Goal: Use online tool/utility: Utilize a website feature to perform a specific function

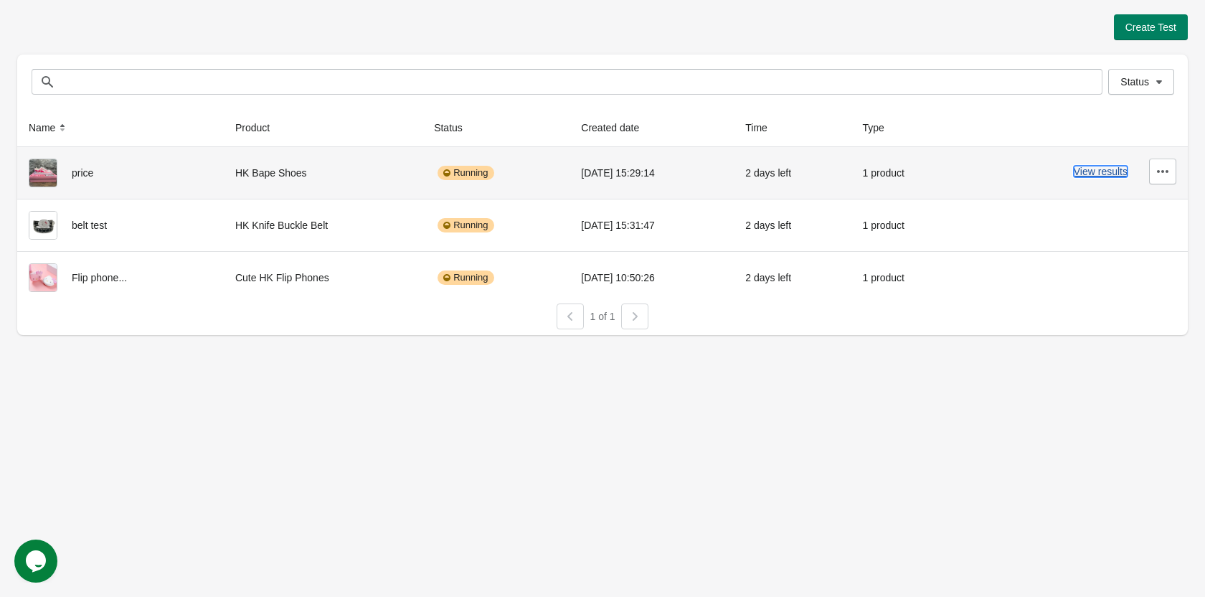
click at [1112, 173] on button "View results" at bounding box center [1100, 171] width 54 height 11
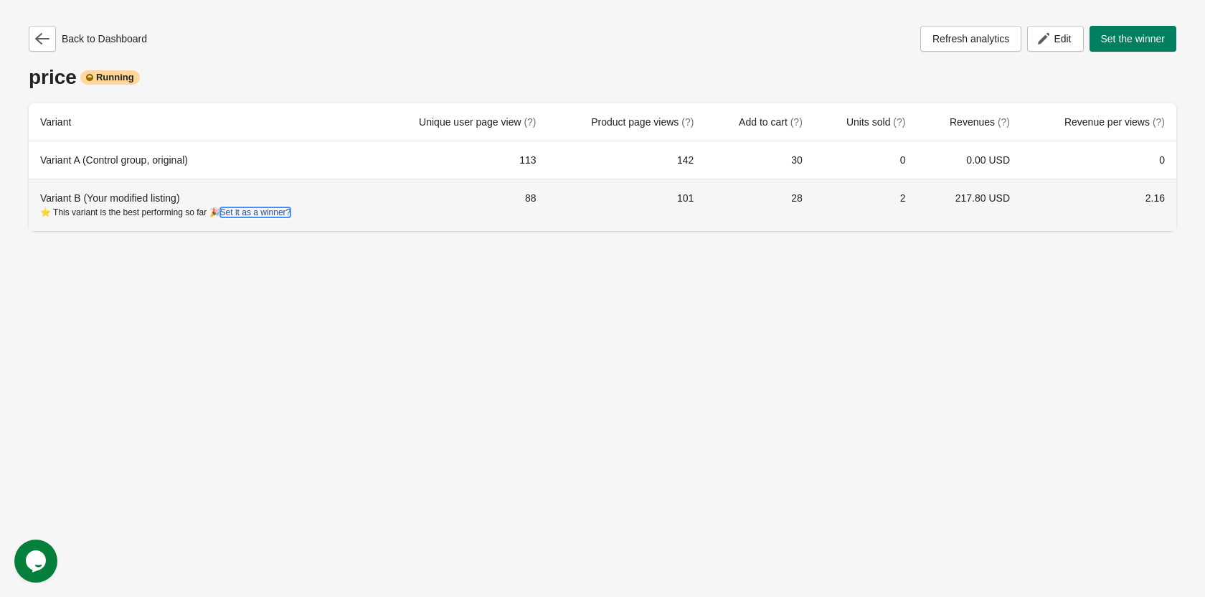
click at [278, 212] on button "Set it as a winner?" at bounding box center [255, 212] width 71 height 10
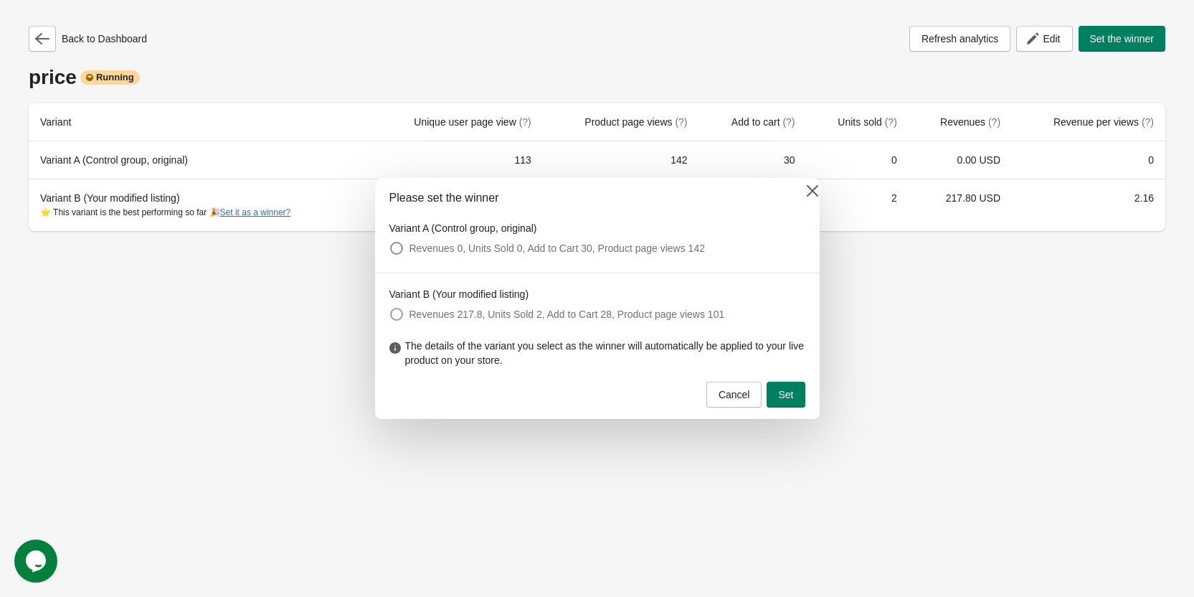
click at [396, 315] on span at bounding box center [396, 314] width 13 height 13
click at [784, 396] on span "Set" at bounding box center [785, 394] width 15 height 11
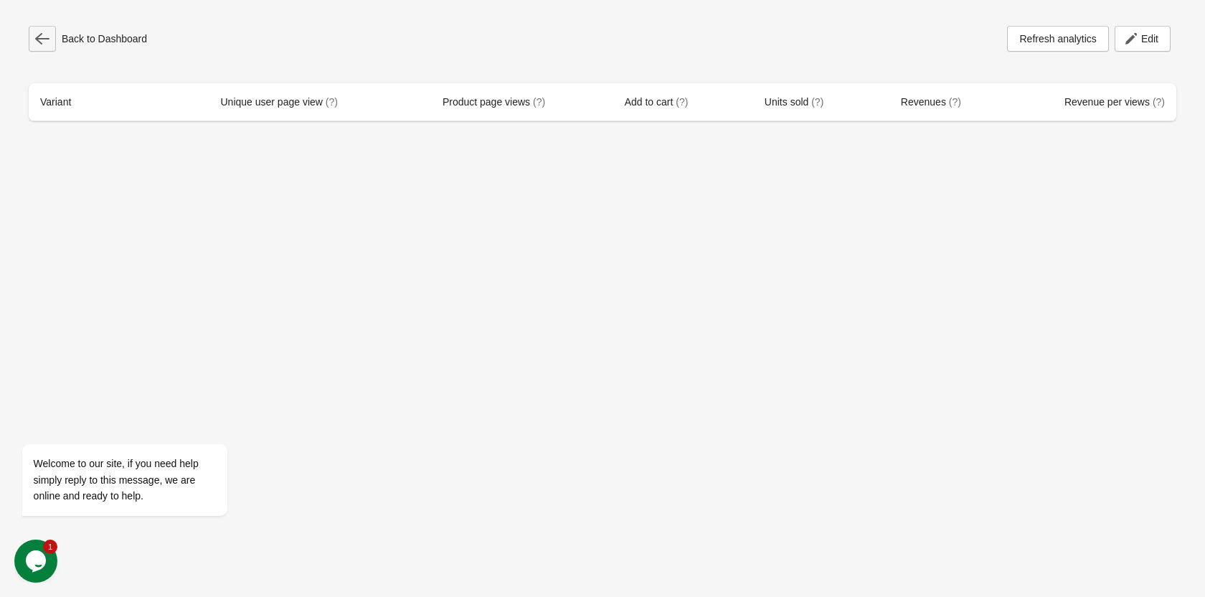
click at [43, 41] on icon "button" at bounding box center [42, 39] width 14 height 14
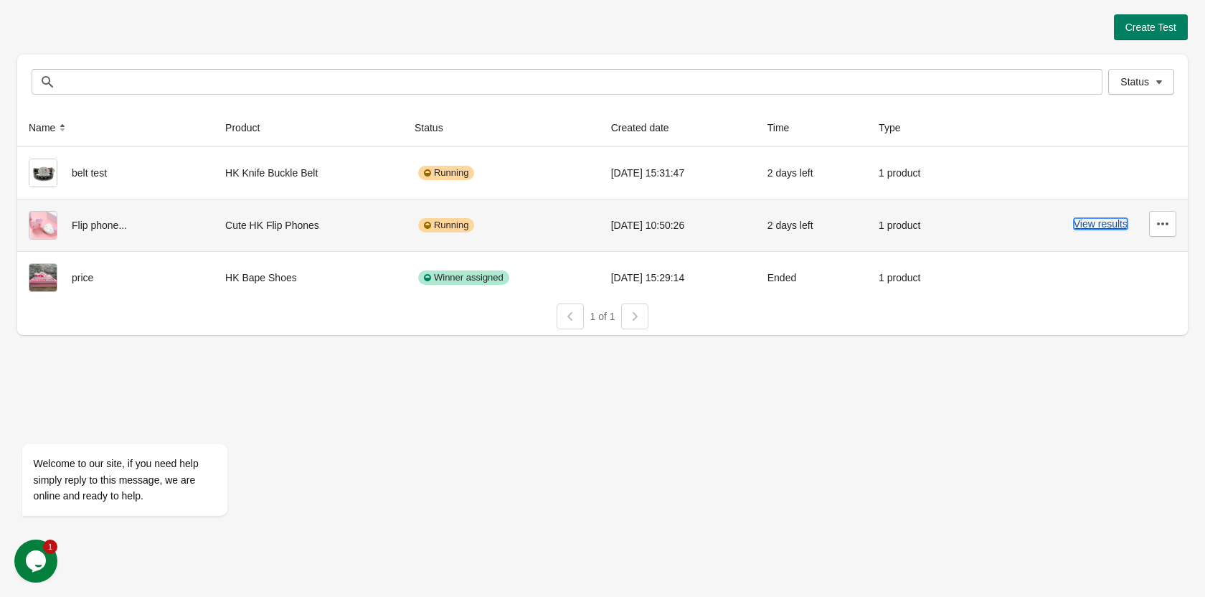
click at [1098, 224] on button "View results" at bounding box center [1100, 223] width 54 height 11
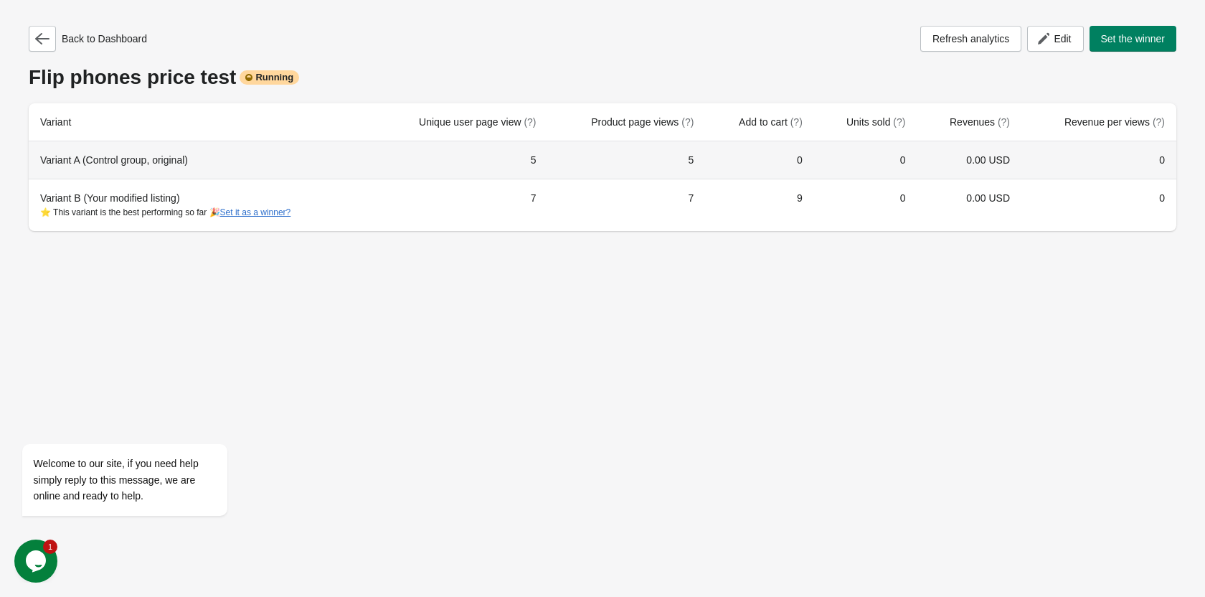
click at [167, 163] on div "Variant A (Control group, original)" at bounding box center [200, 160] width 320 height 14
click at [1164, 156] on td "0" at bounding box center [1098, 159] width 155 height 37
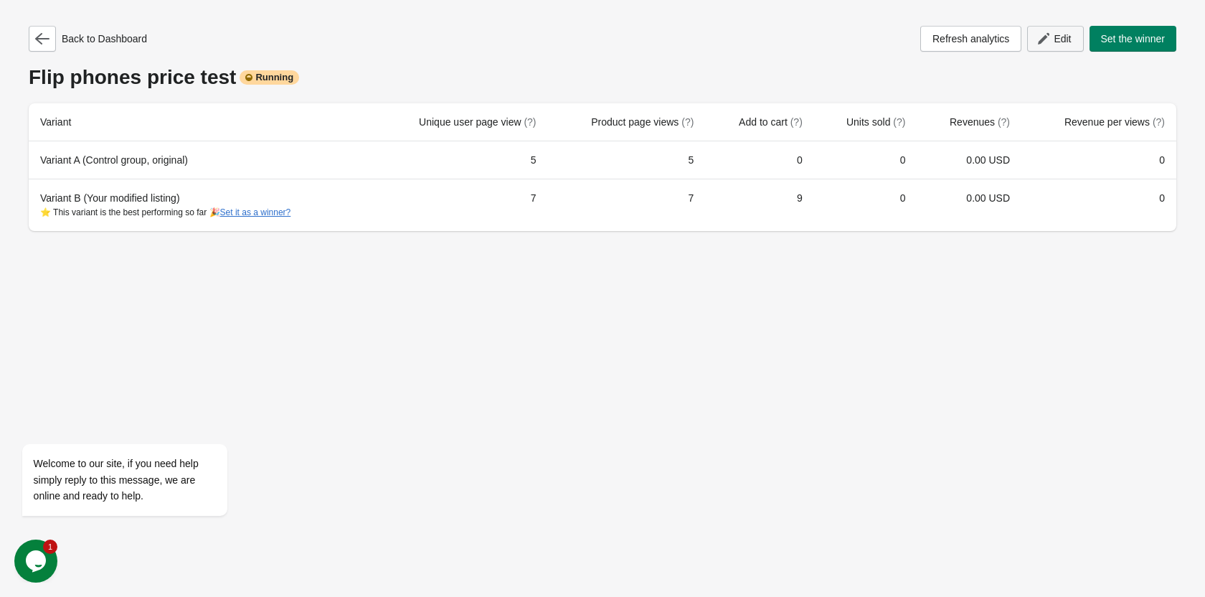
click at [1067, 42] on span "Edit" at bounding box center [1061, 38] width 17 height 11
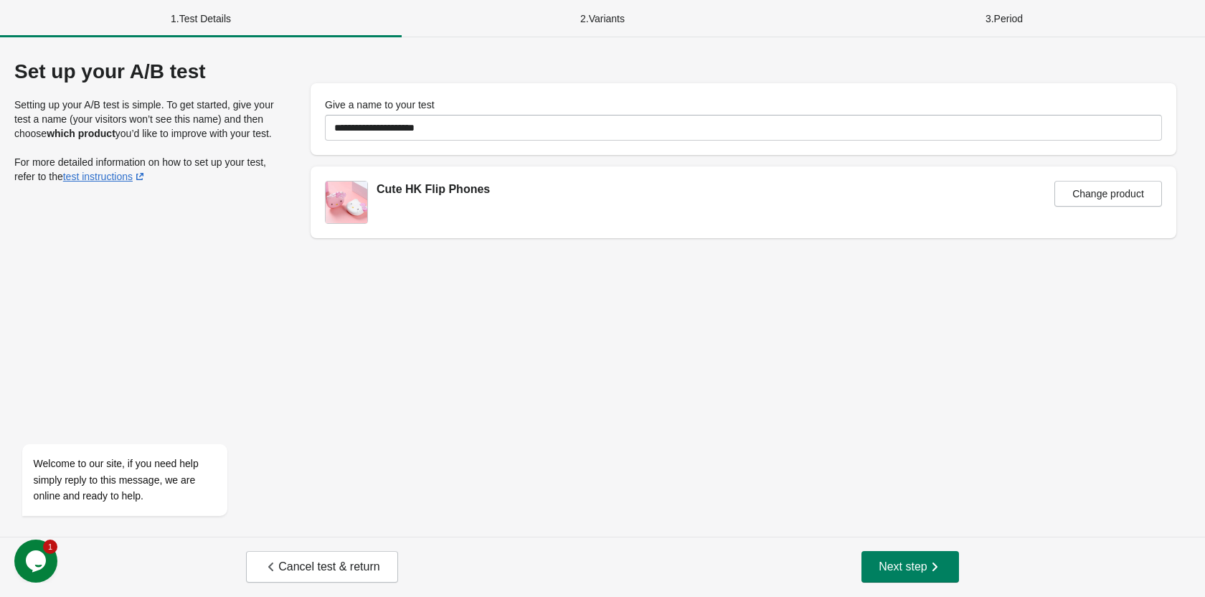
click at [863, 8] on div "3 . Period" at bounding box center [1004, 18] width 402 height 37
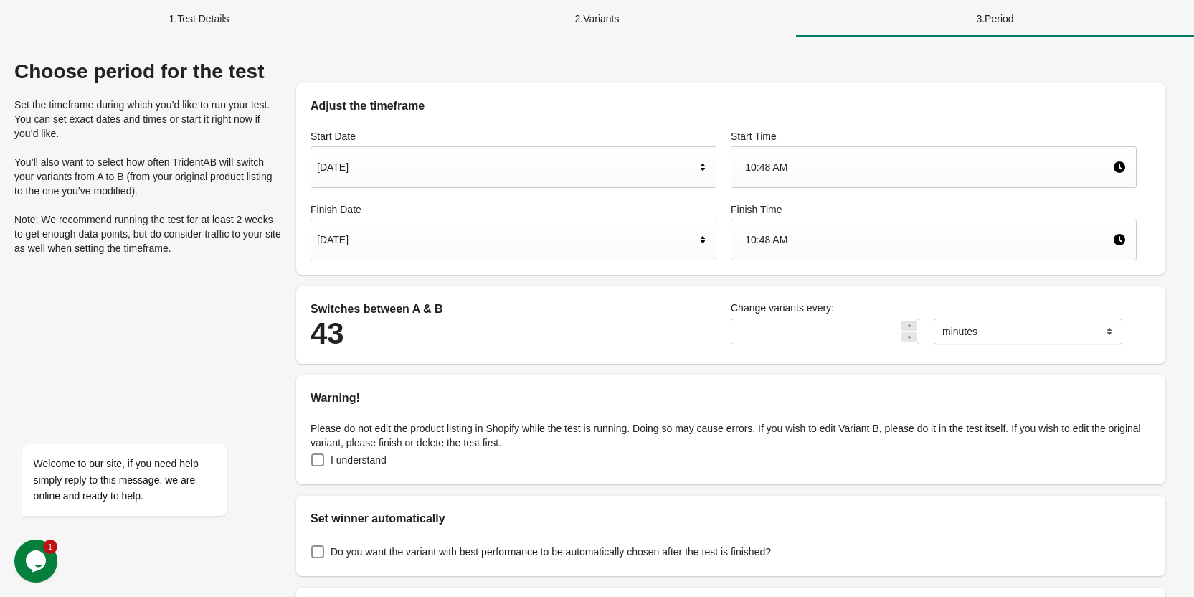
click at [323, 6] on div "1 . Test Details" at bounding box center [199, 18] width 398 height 37
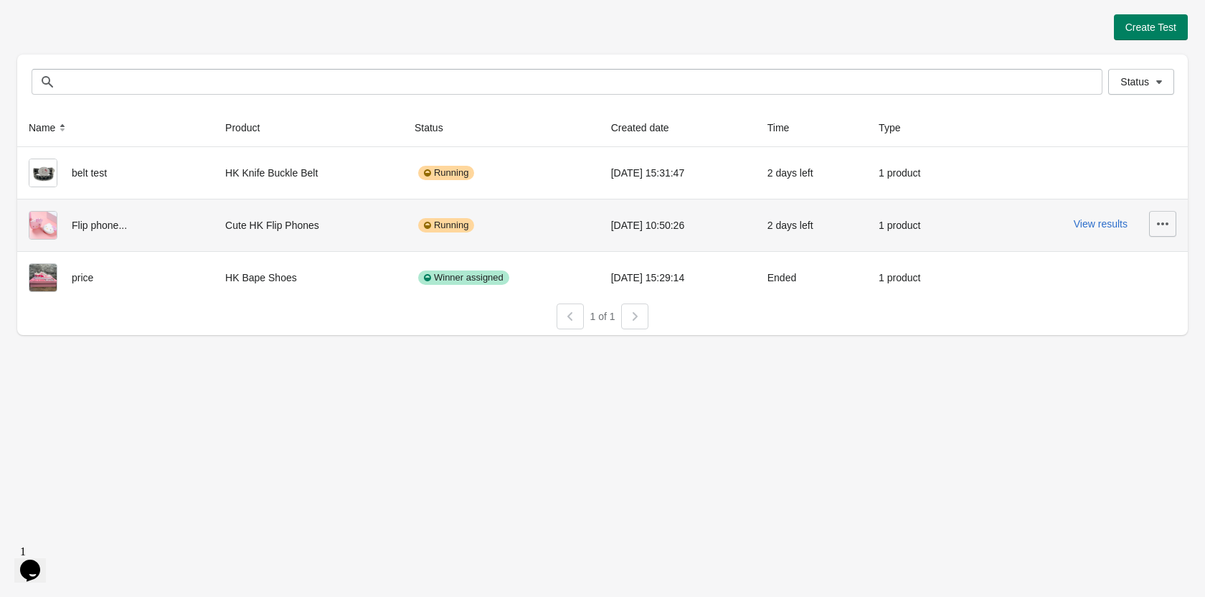
click at [1149, 222] on button "button" at bounding box center [1162, 224] width 27 height 26
click at [991, 237] on td "View results" at bounding box center [1079, 225] width 215 height 52
click at [1085, 227] on button "View results" at bounding box center [1100, 223] width 54 height 11
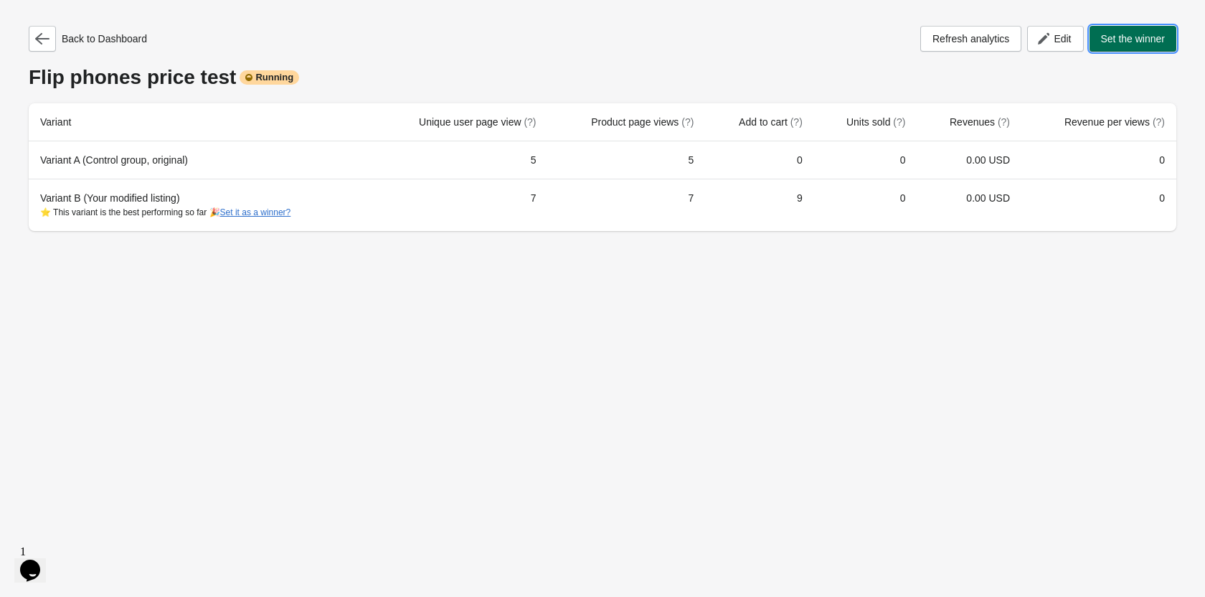
click at [1112, 44] on span "Set the winner" at bounding box center [1133, 38] width 65 height 11
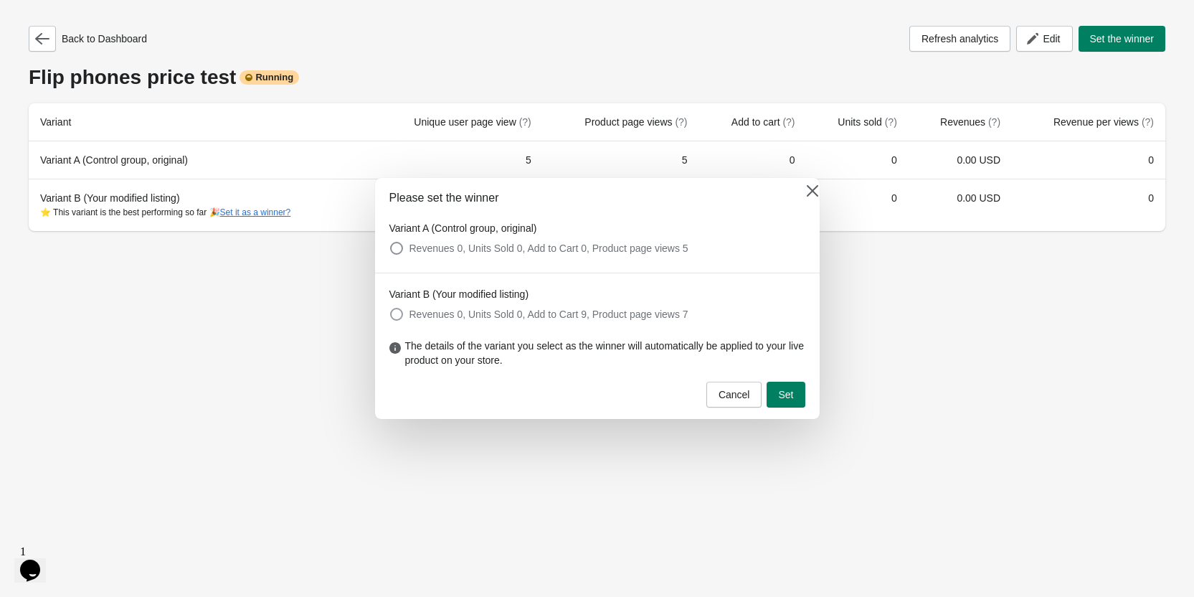
click at [399, 318] on span at bounding box center [396, 314] width 13 height 13
click at [776, 390] on button "Set" at bounding box center [785, 394] width 38 height 26
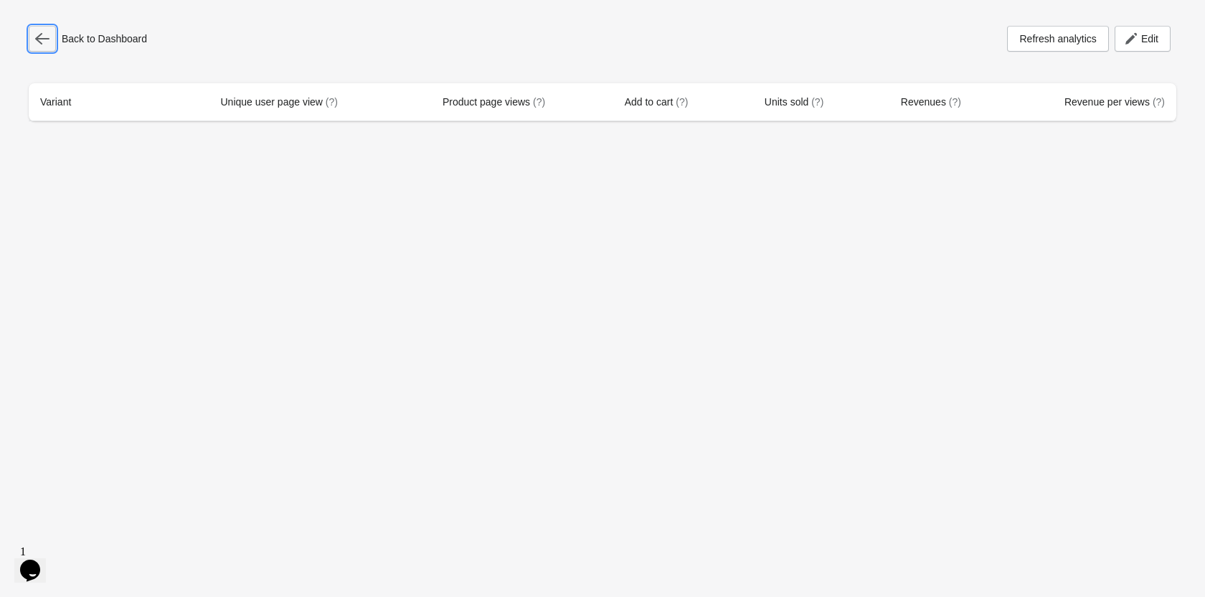
click at [37, 35] on icon "button" at bounding box center [42, 39] width 14 height 14
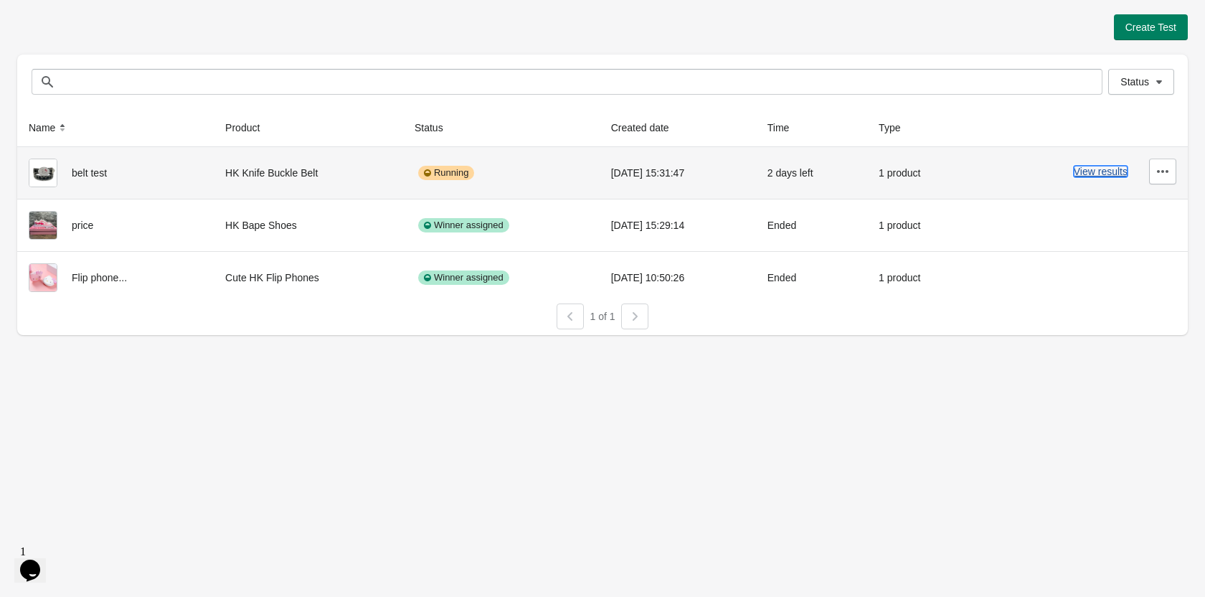
click at [1093, 173] on button "View results" at bounding box center [1100, 171] width 54 height 11
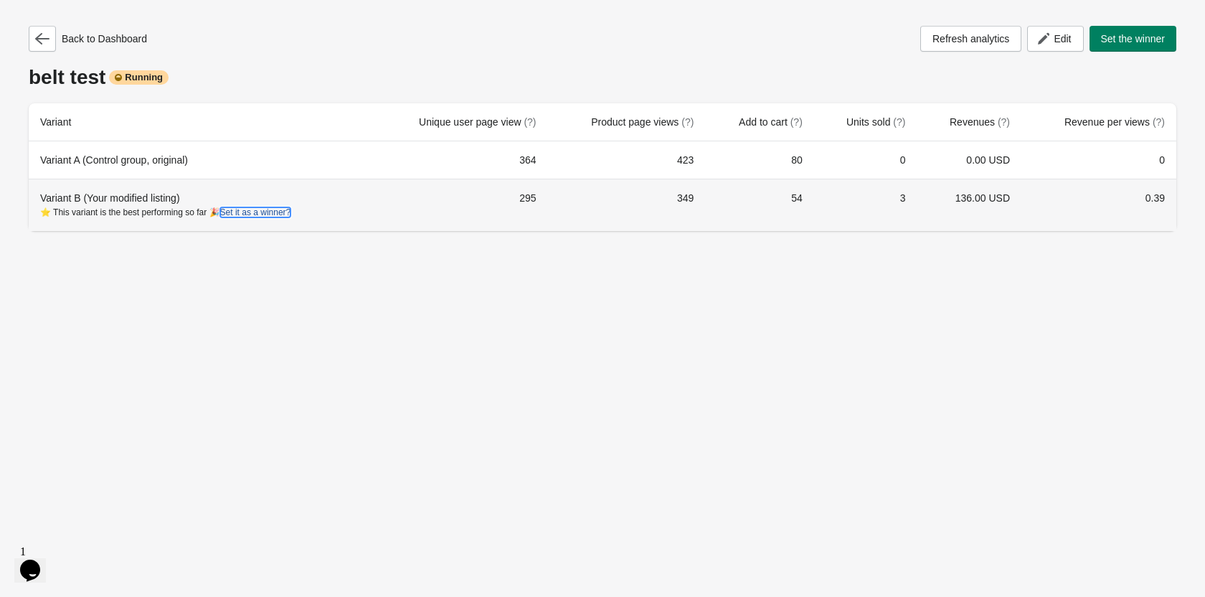
click at [262, 214] on button "Set it as a winner?" at bounding box center [255, 212] width 71 height 10
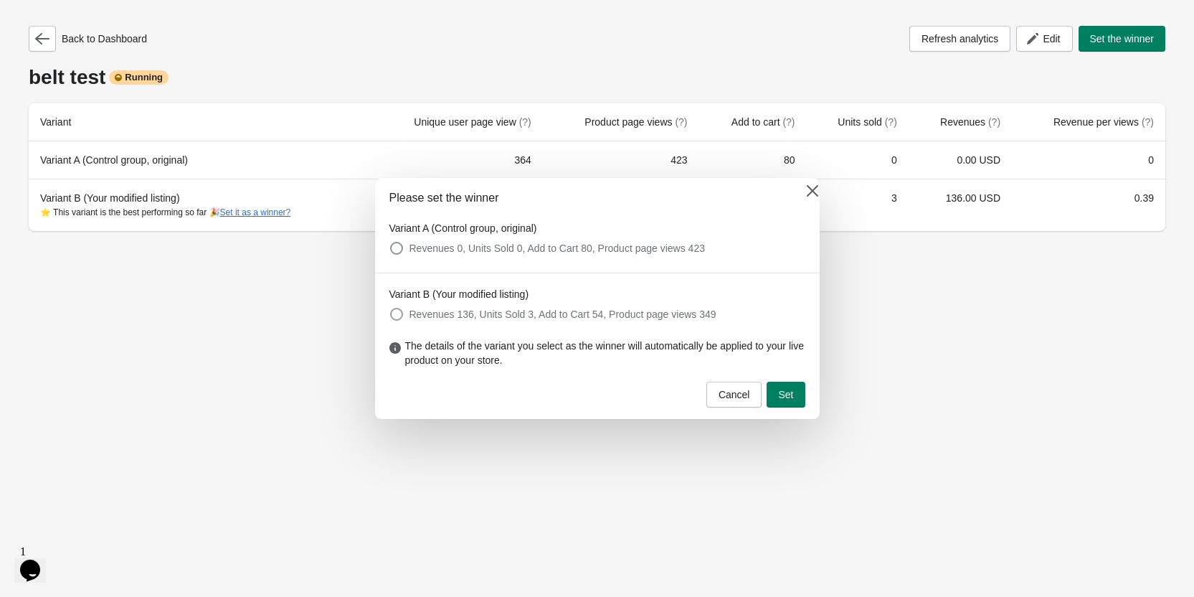
click at [402, 313] on span at bounding box center [396, 314] width 13 height 13
click at [782, 389] on span "Set" at bounding box center [785, 394] width 15 height 11
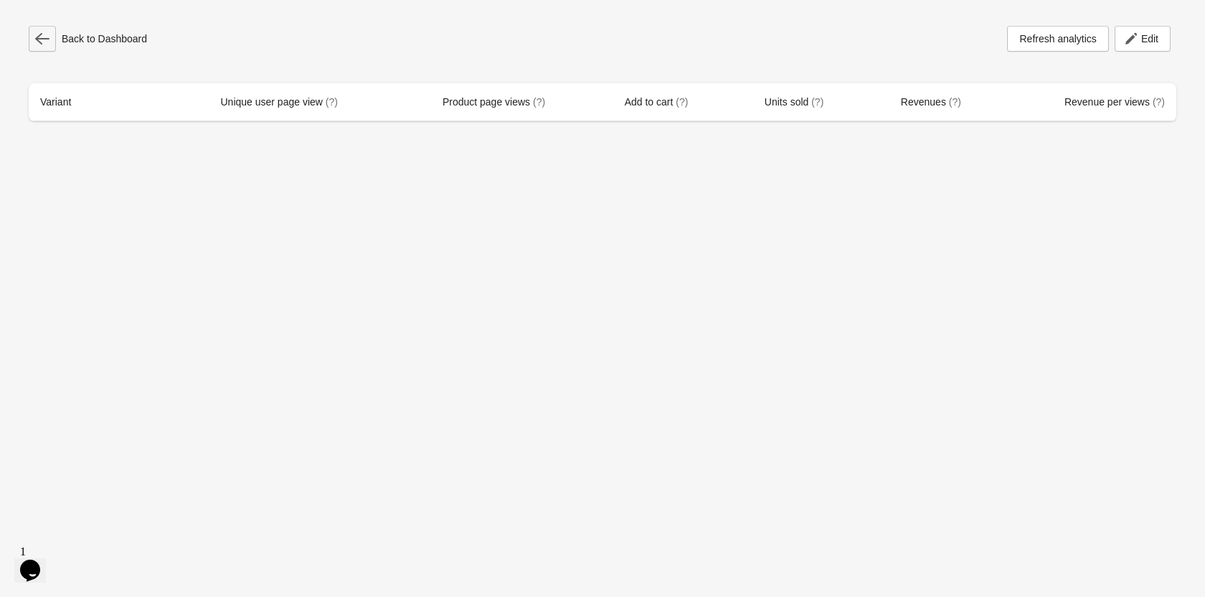
click at [46, 41] on icon "button" at bounding box center [42, 39] width 14 height 14
